Goal: Find specific page/section: Find specific page/section

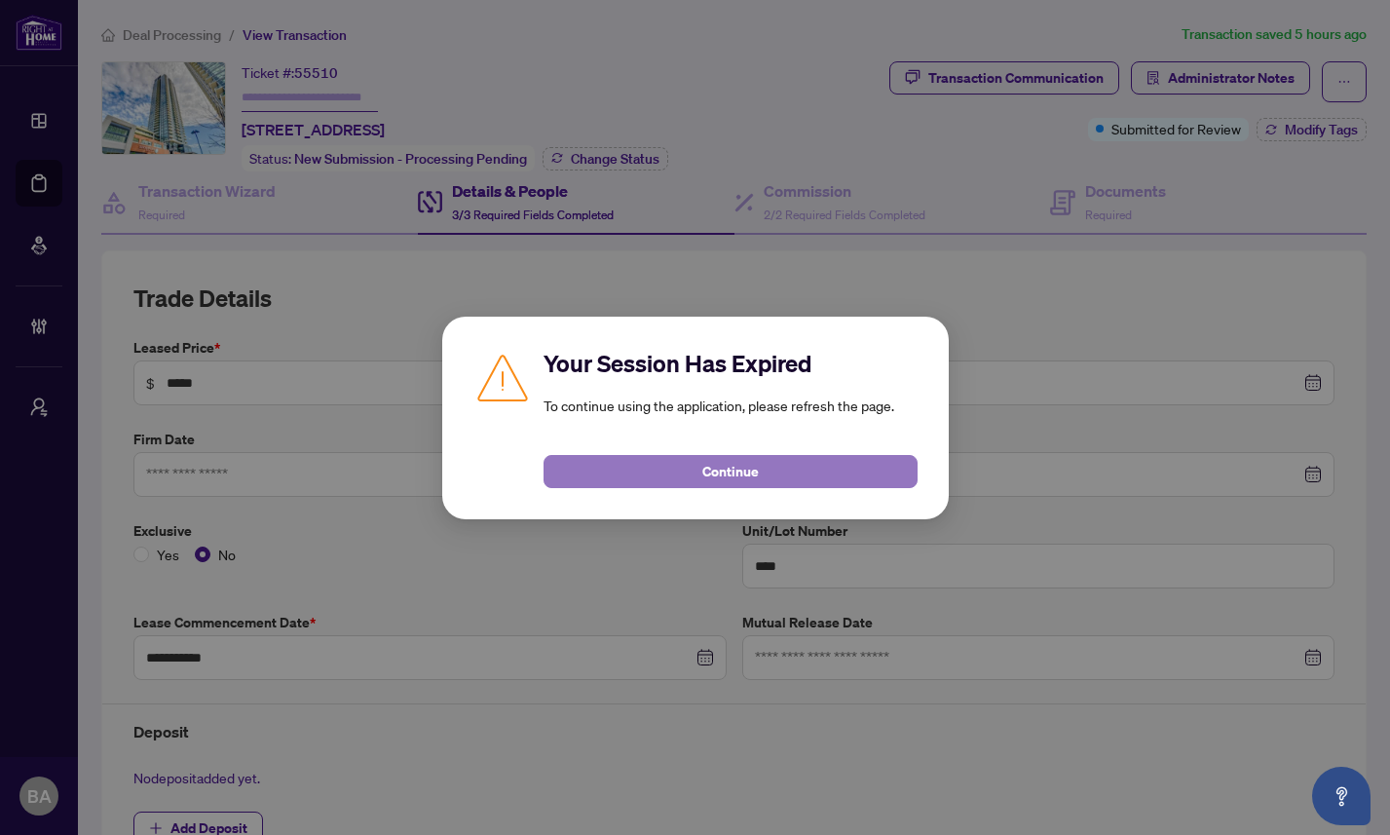
click at [731, 471] on span "Continue" at bounding box center [730, 471] width 56 height 31
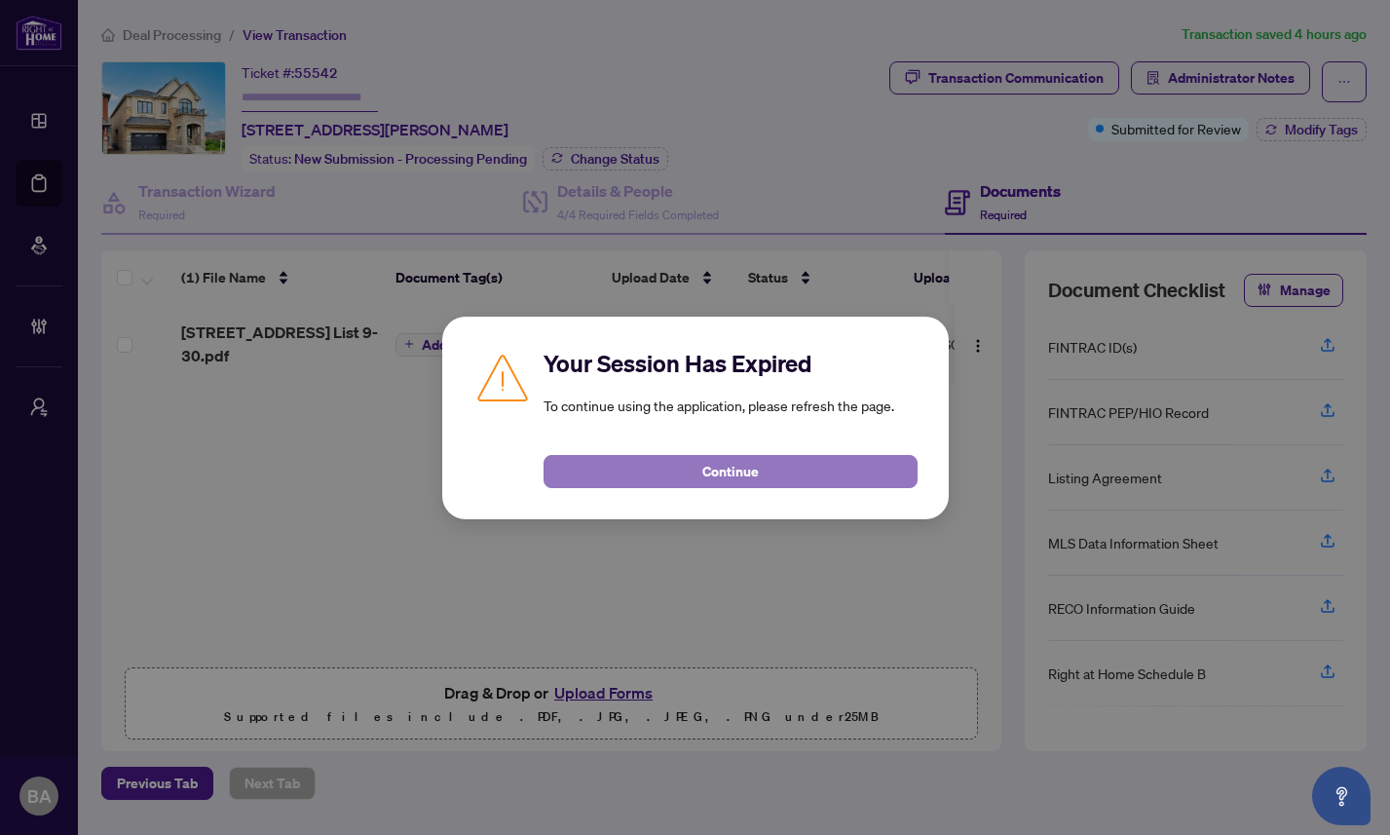
click at [721, 468] on span "Continue" at bounding box center [730, 471] width 56 height 31
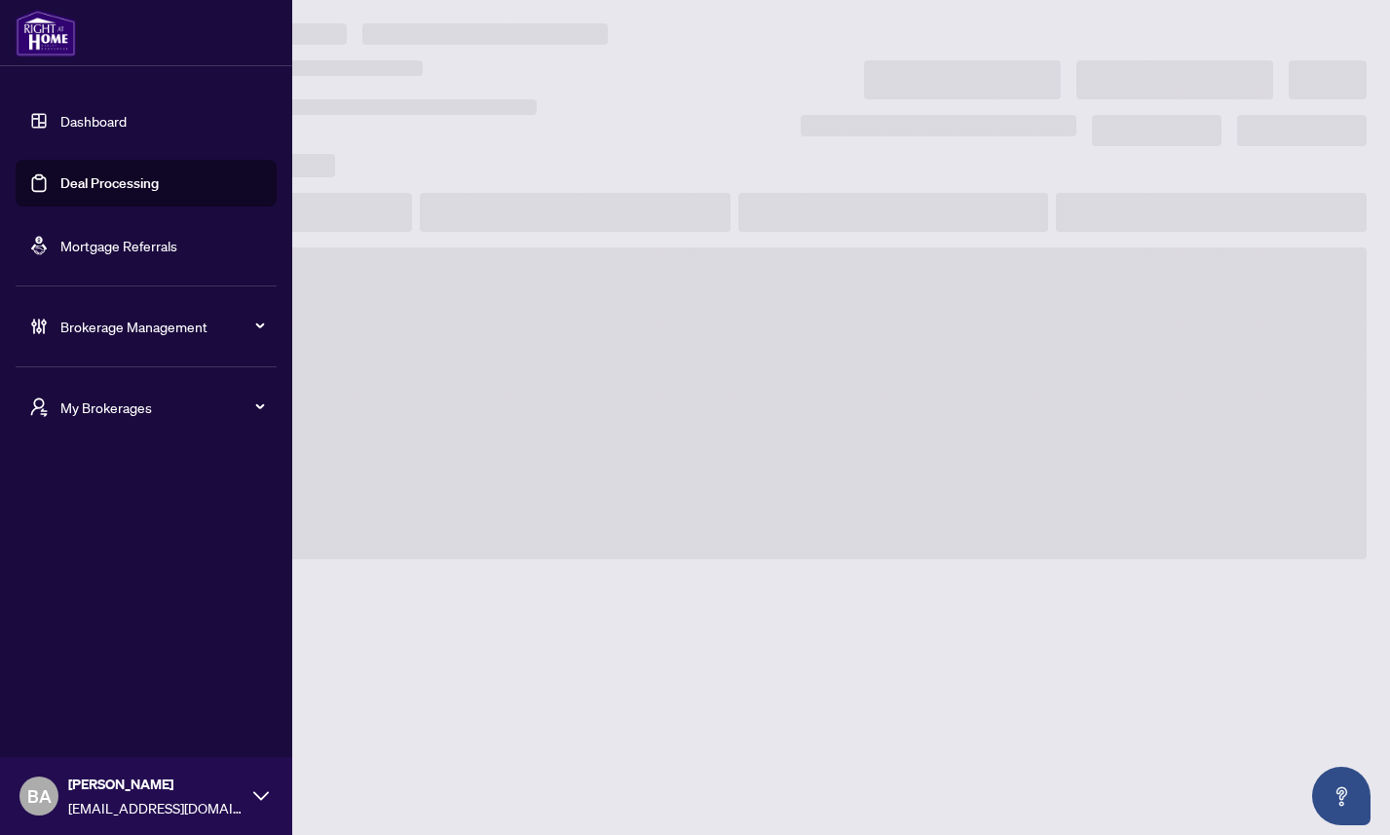
click at [92, 403] on span "My Brokerages" at bounding box center [161, 406] width 203 height 21
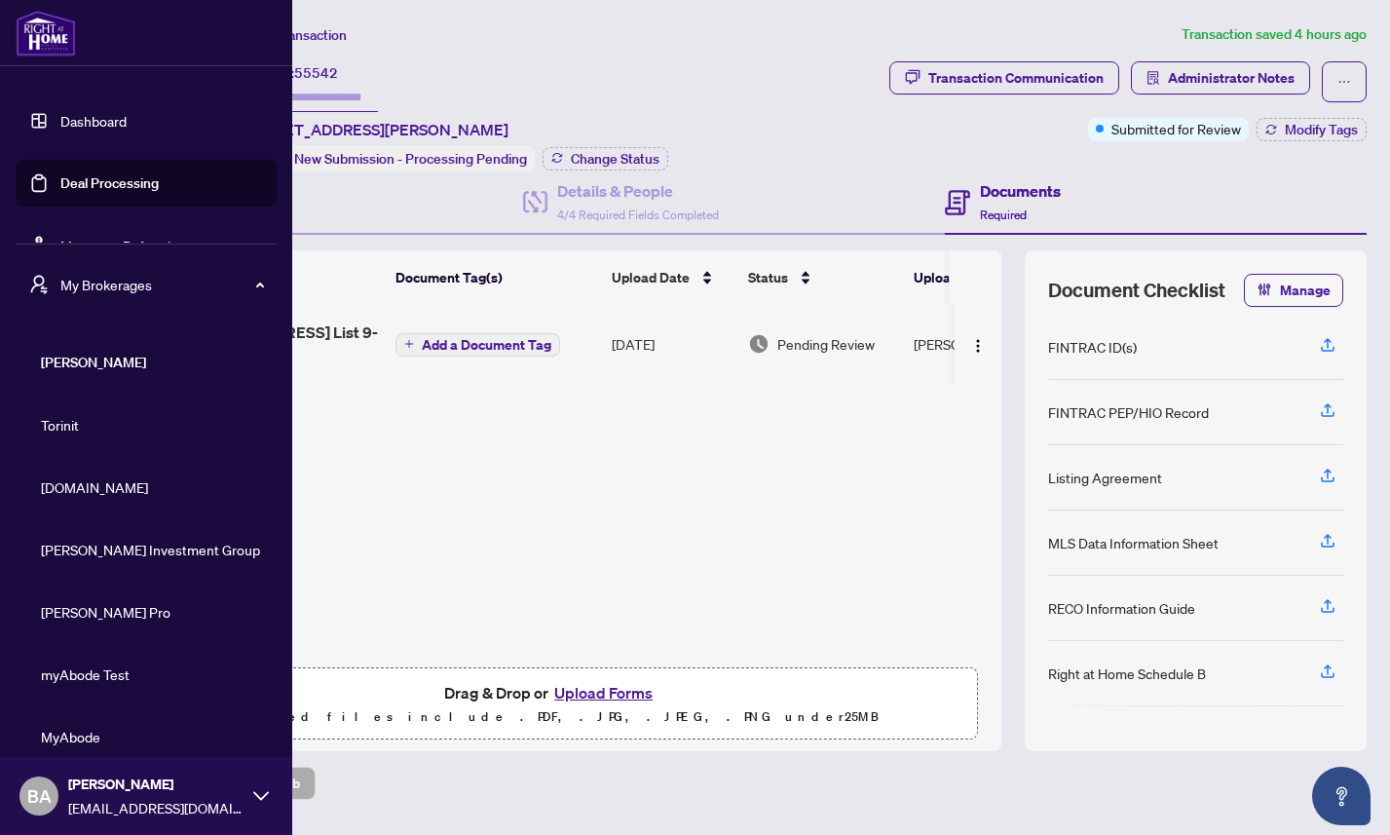
click at [65, 488] on span "Property.ca" at bounding box center [152, 486] width 222 height 21
